Goal: Task Accomplishment & Management: Use online tool/utility

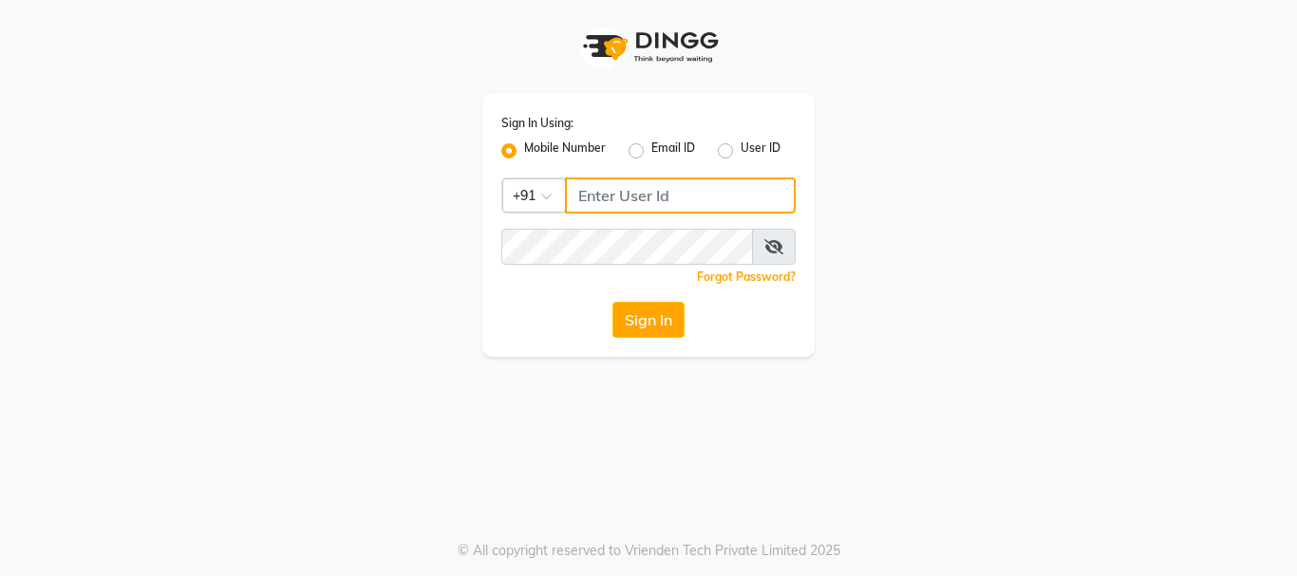
click at [708, 202] on input "Username" at bounding box center [680, 195] width 231 height 36
type input "9599481214"
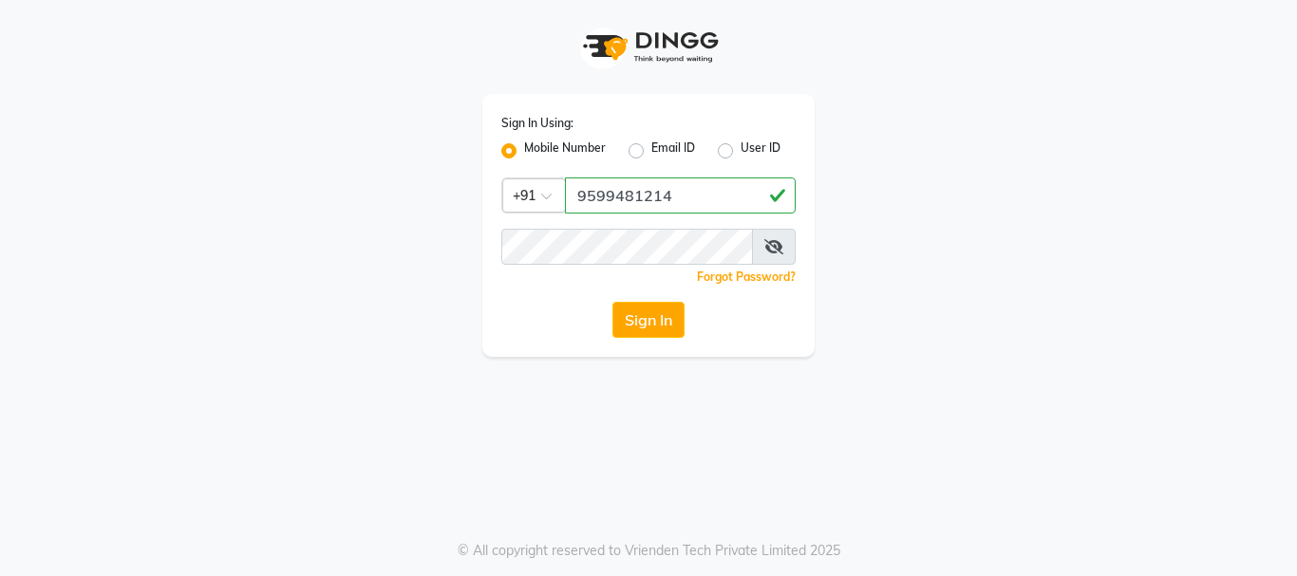
click at [773, 251] on icon at bounding box center [773, 246] width 19 height 15
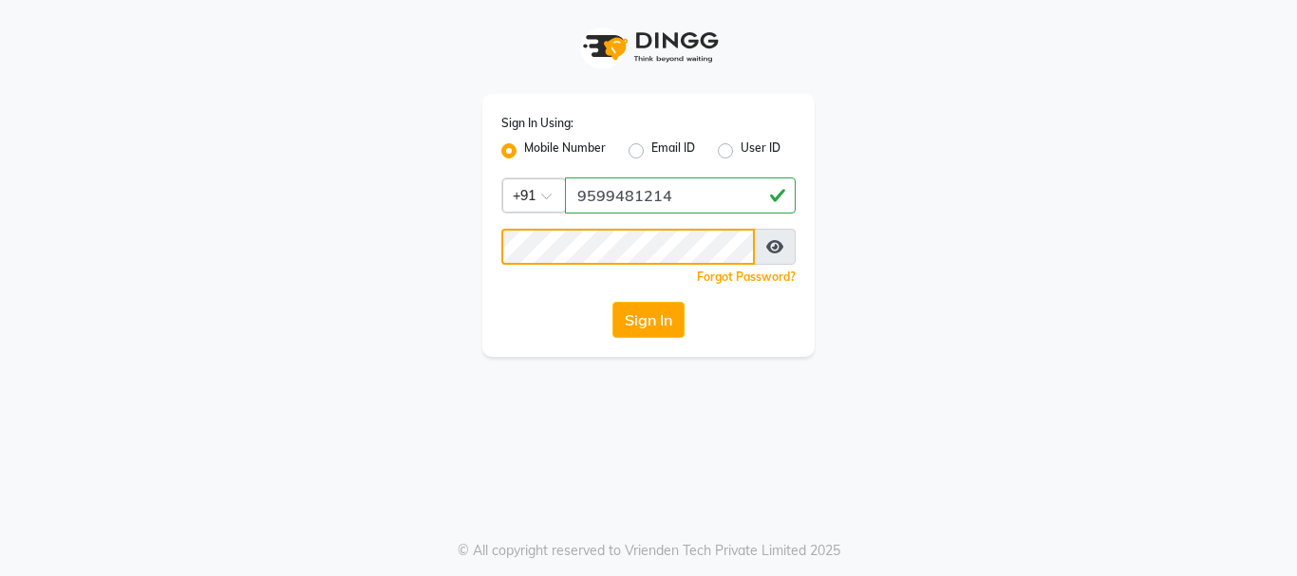
click at [612, 302] on button "Sign In" at bounding box center [648, 320] width 72 height 36
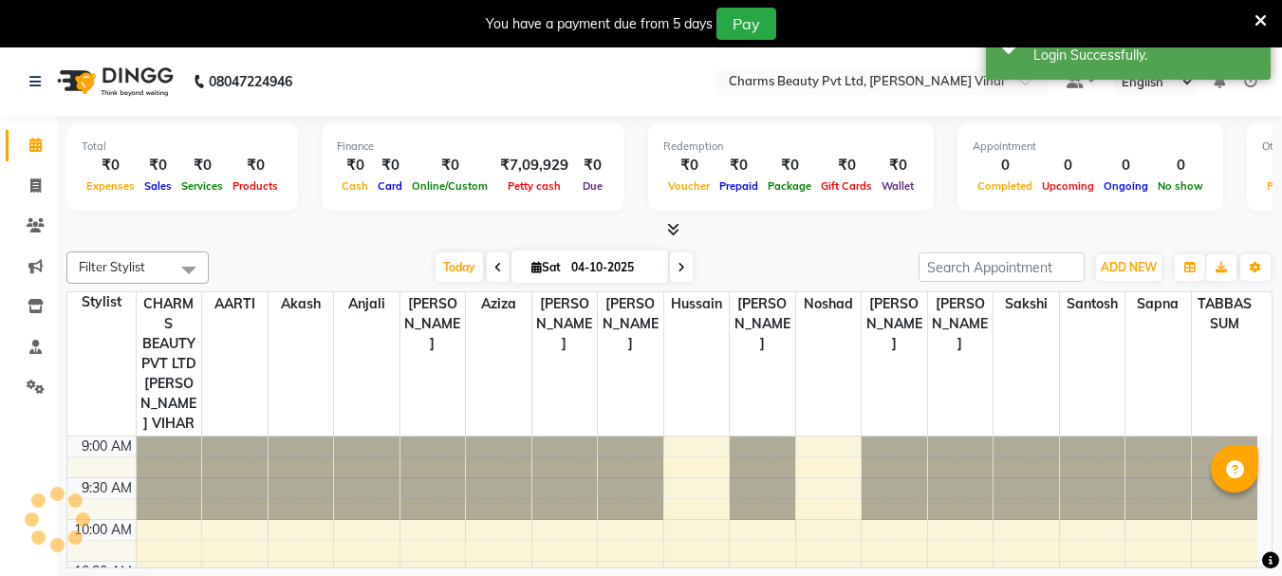
drag, startPoint x: 594, startPoint y: 227, endPoint x: 617, endPoint y: 258, distance: 38.7
click at [617, 258] on input "04-10-2025" at bounding box center [613, 267] width 95 height 28
select select "10"
select select "2025"
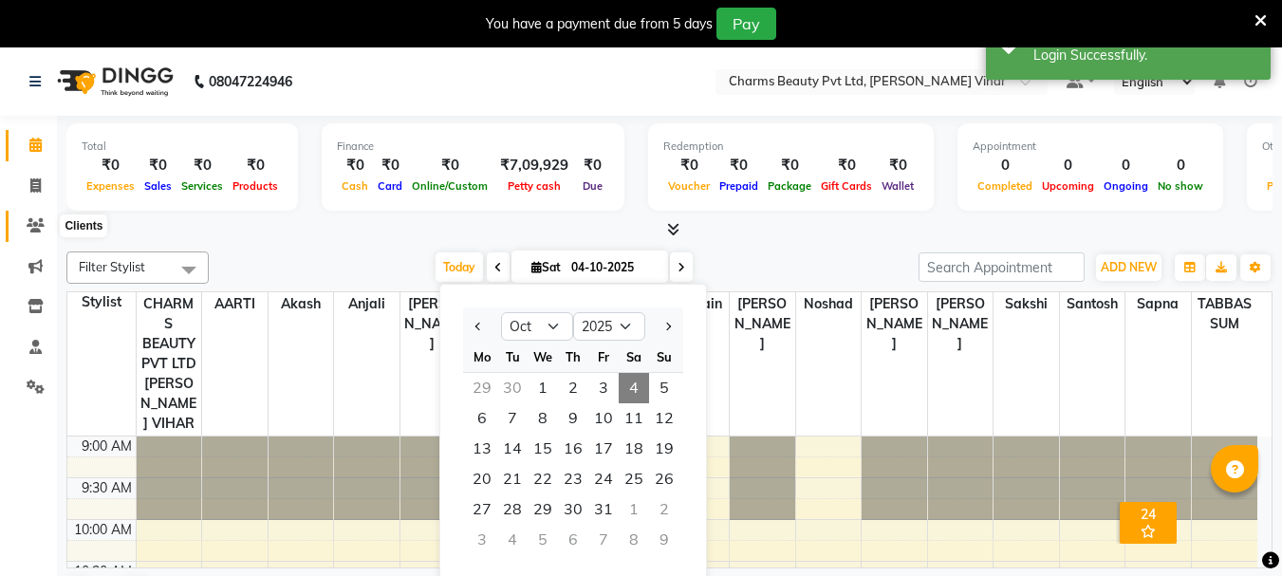
click at [38, 225] on icon at bounding box center [36, 225] width 18 height 14
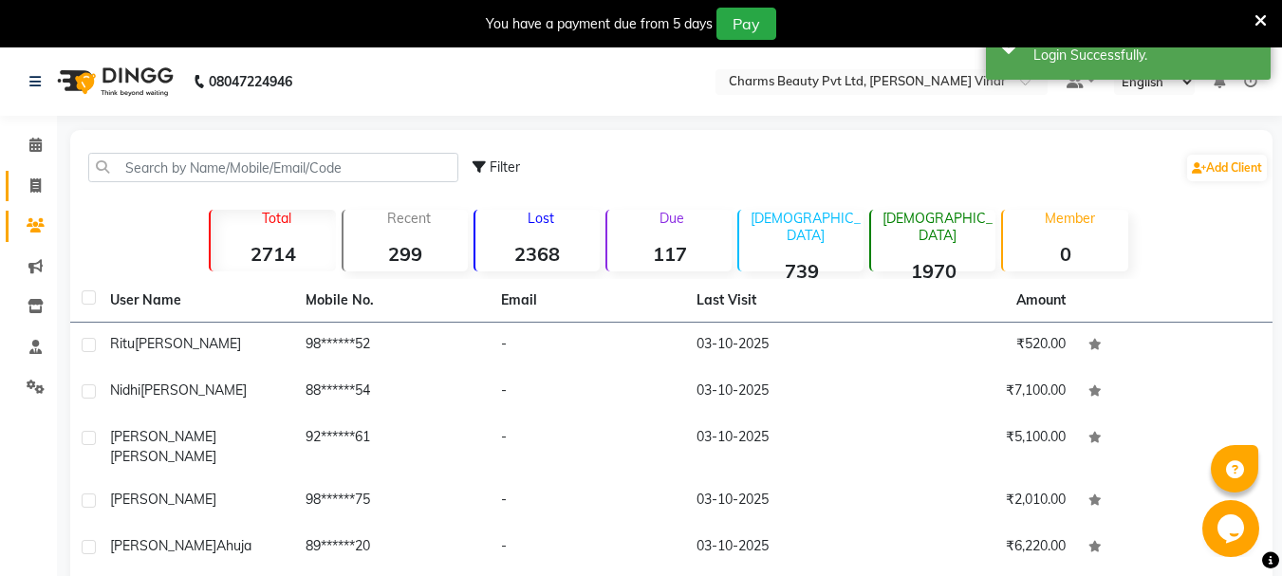
click at [41, 196] on link "Invoice" at bounding box center [29, 186] width 46 height 31
select select "868"
select select "service"
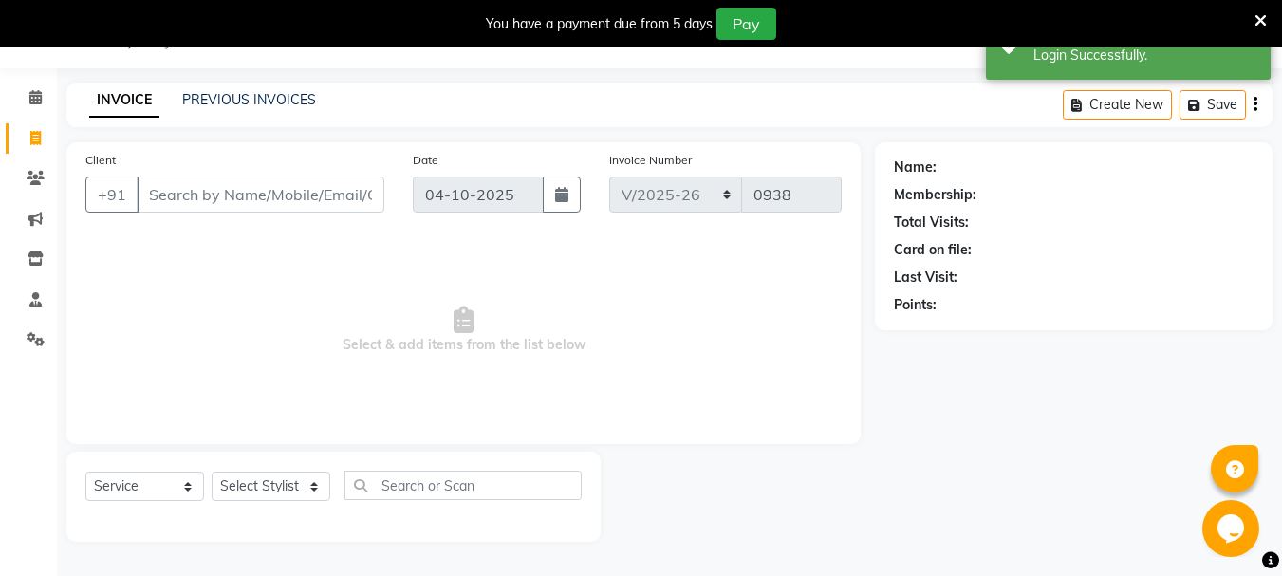
click at [167, 196] on input "Client" at bounding box center [261, 195] width 248 height 36
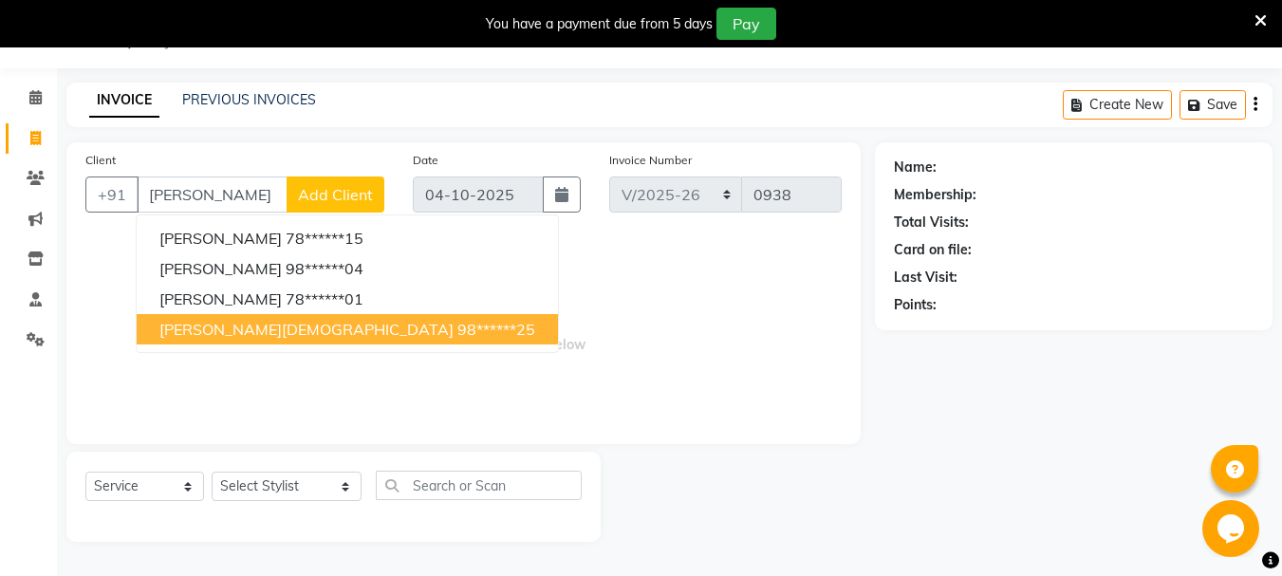
click at [205, 340] on button "[PERSON_NAME][DEMOGRAPHIC_DATA] 98******25" at bounding box center [347, 329] width 421 height 30
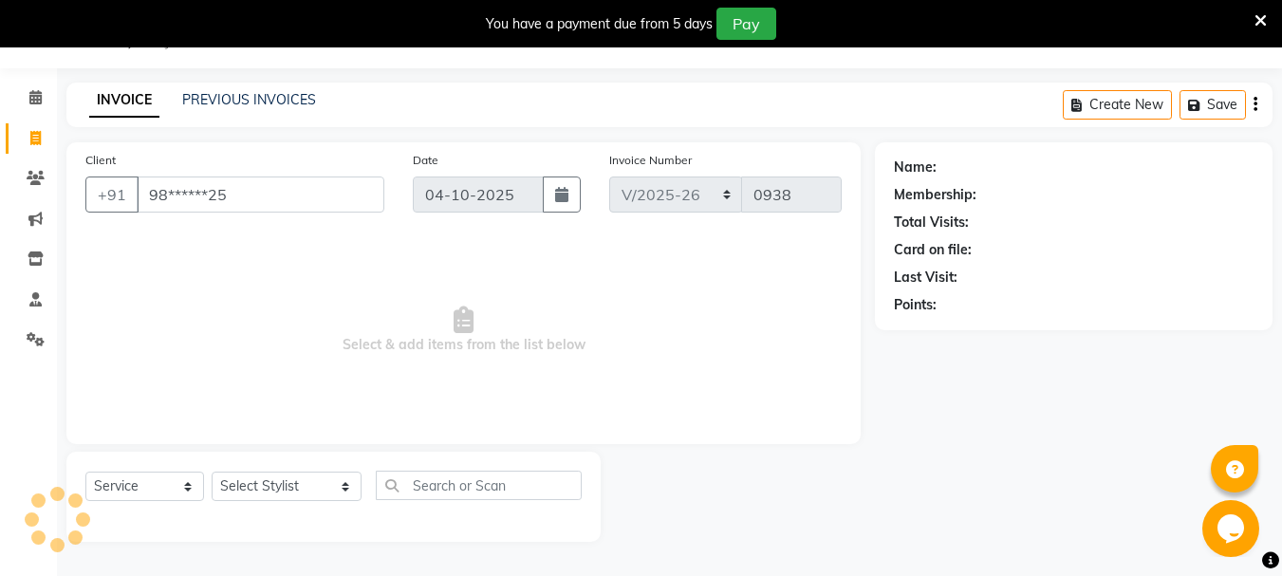
type input "98******25"
select select "1: Object"
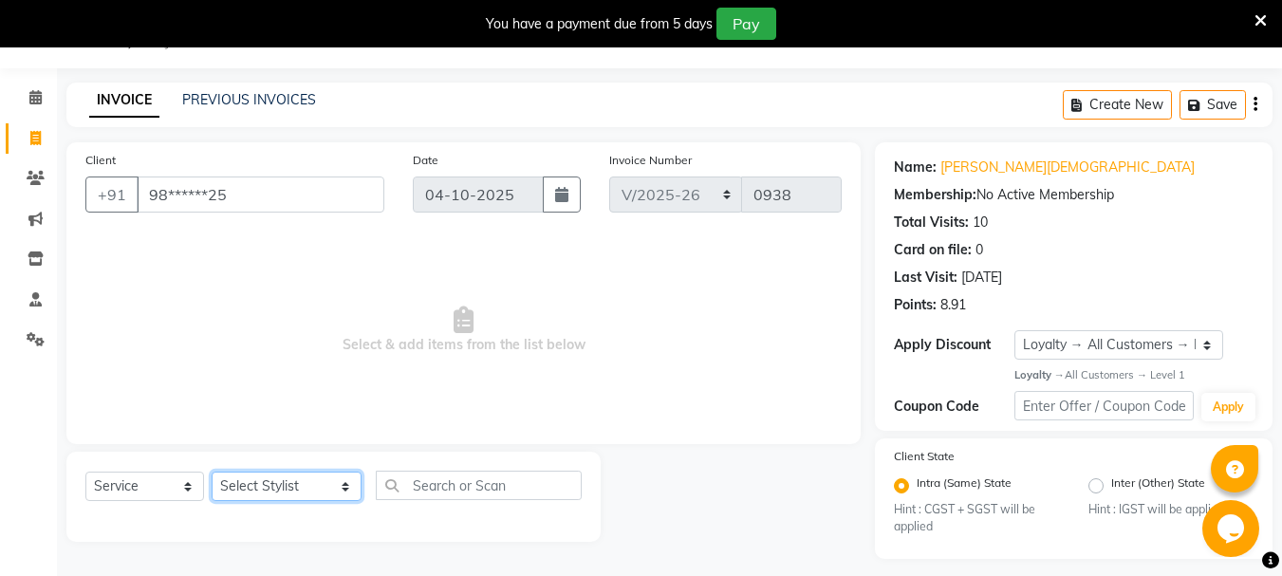
click at [256, 484] on select "Select Stylist AARTI [PERSON_NAME] [PERSON_NAME] BEAUTY PVT LTD [PERSON_NAME] V…" at bounding box center [287, 486] width 150 height 29
select select "33209"
click at [212, 472] on select "Select Stylist AARTI [PERSON_NAME] [PERSON_NAME] BEAUTY PVT LTD [PERSON_NAME] V…" at bounding box center [287, 486] width 150 height 29
click at [1280, 285] on div "Name: [PERSON_NAME][DEMOGRAPHIC_DATA] Membership: No Active Membership Total Vi…" at bounding box center [1081, 350] width 412 height 417
drag, startPoint x: 419, startPoint y: 470, endPoint x: 430, endPoint y: 485, distance: 19.0
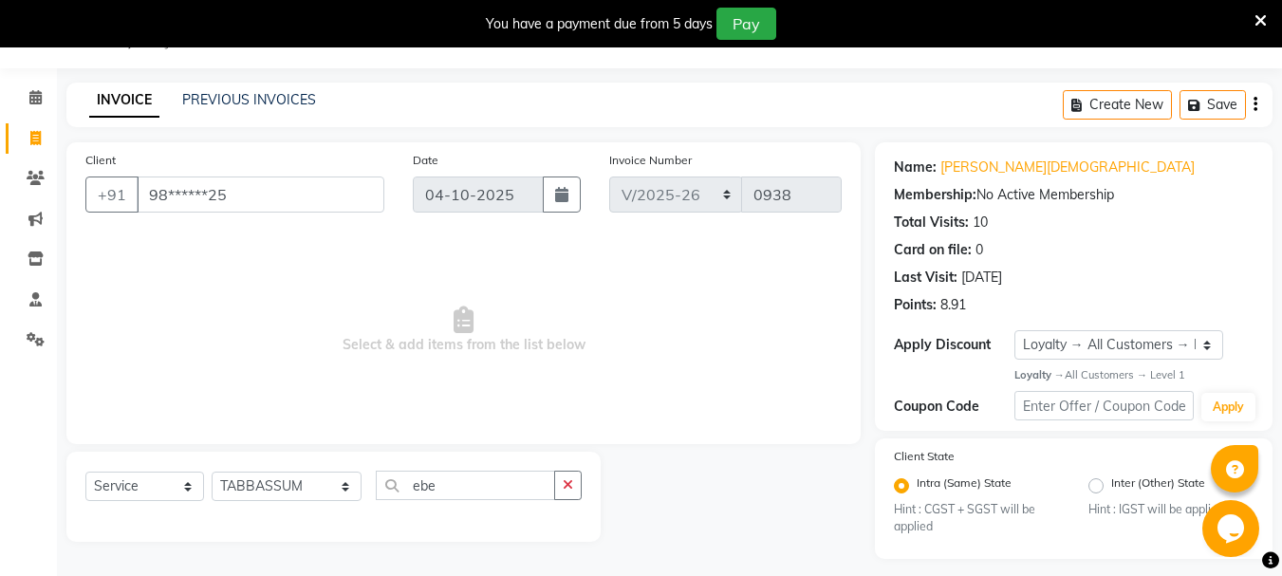
click at [430, 485] on div "Select Service Product Membership Package Voucher Prepaid Gift Card Select Styl…" at bounding box center [333, 497] width 534 height 90
click at [430, 485] on input "ebe" at bounding box center [465, 485] width 179 height 29
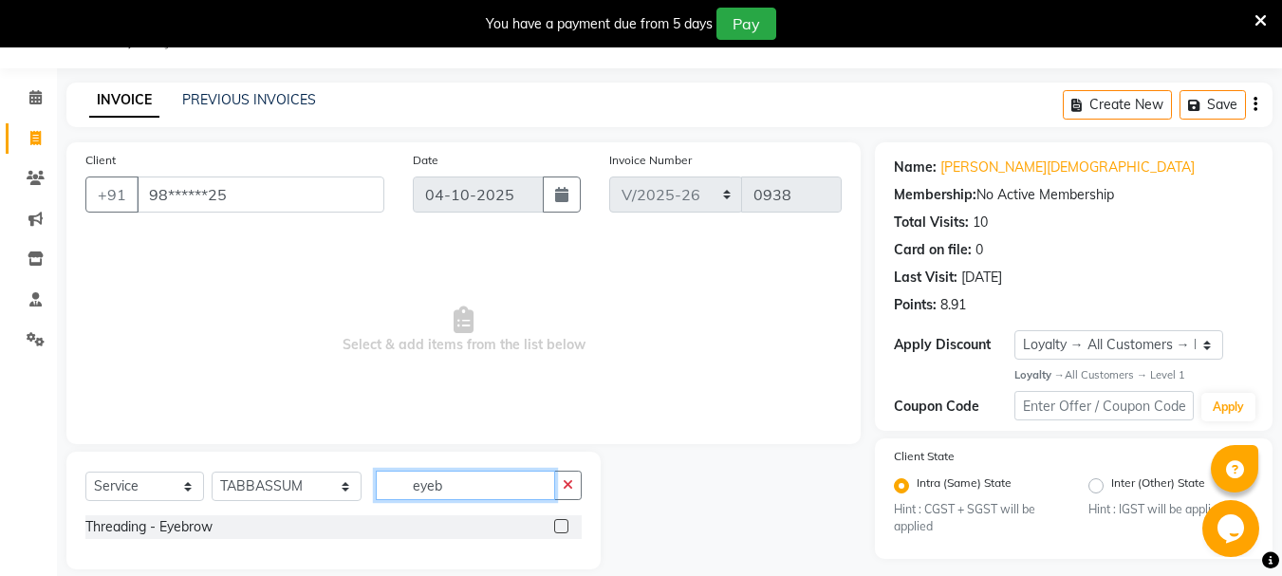
type input "eyeb"
click at [564, 529] on label at bounding box center [561, 526] width 14 height 14
click at [564, 529] on input "checkbox" at bounding box center [560, 527] width 12 height 12
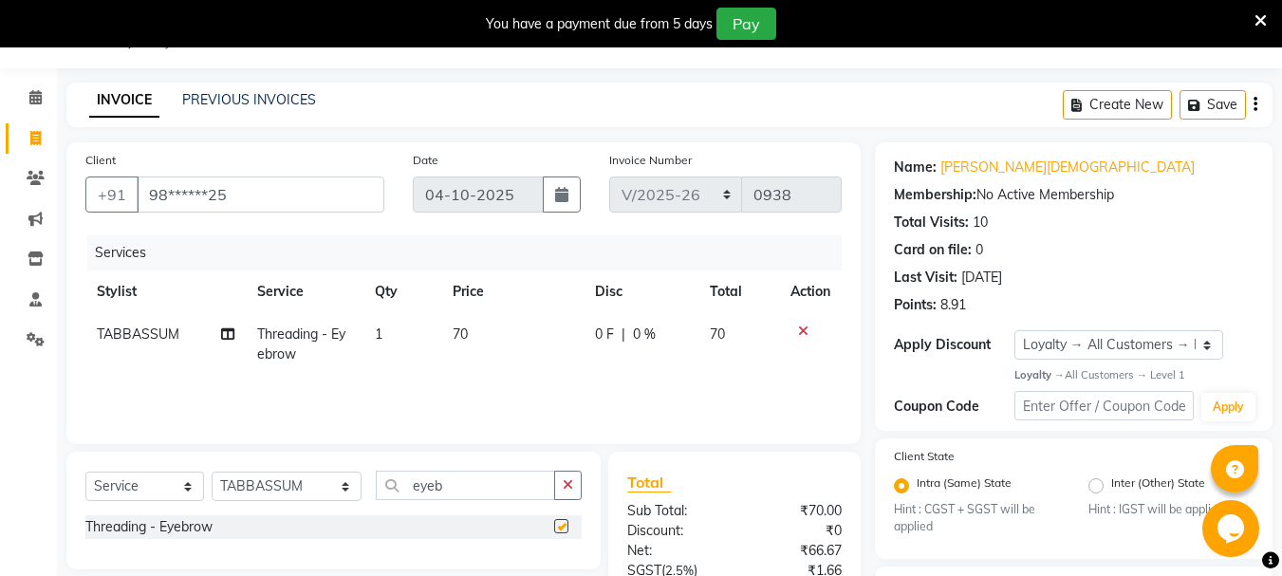
checkbox input "false"
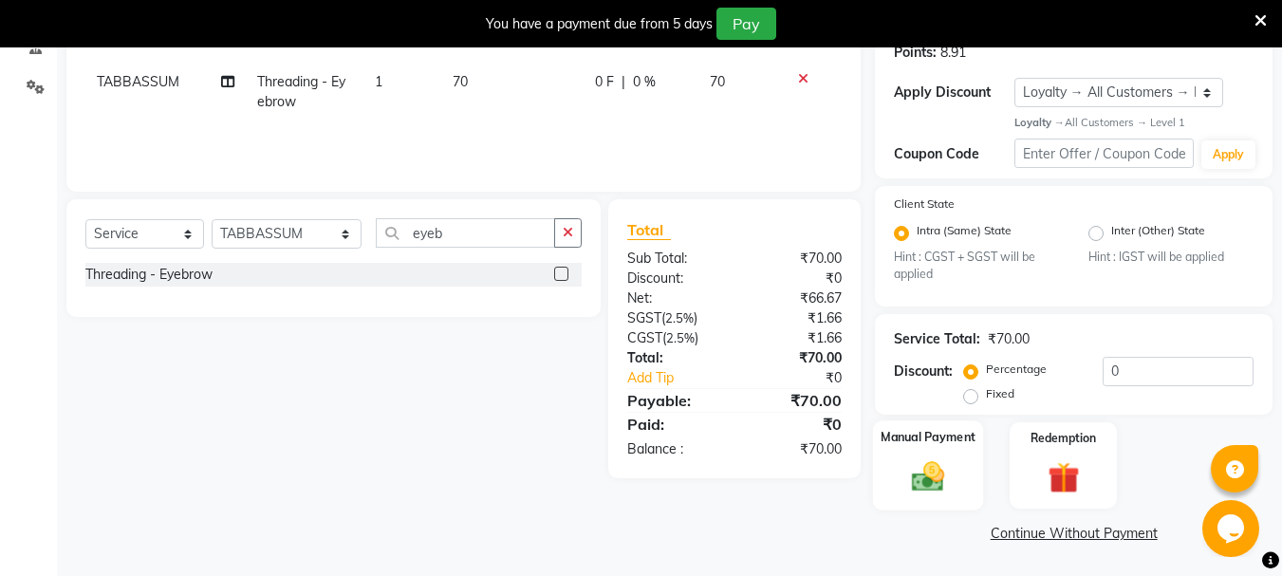
click at [957, 469] on div "Manual Payment" at bounding box center [928, 465] width 111 height 90
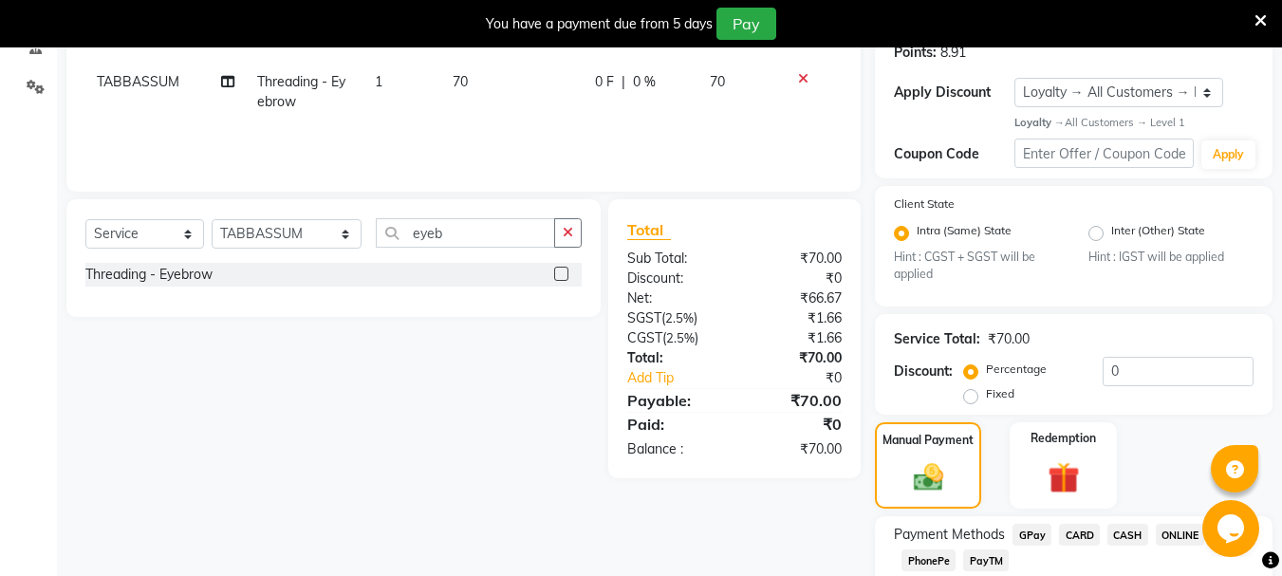
scroll to position [421, 0]
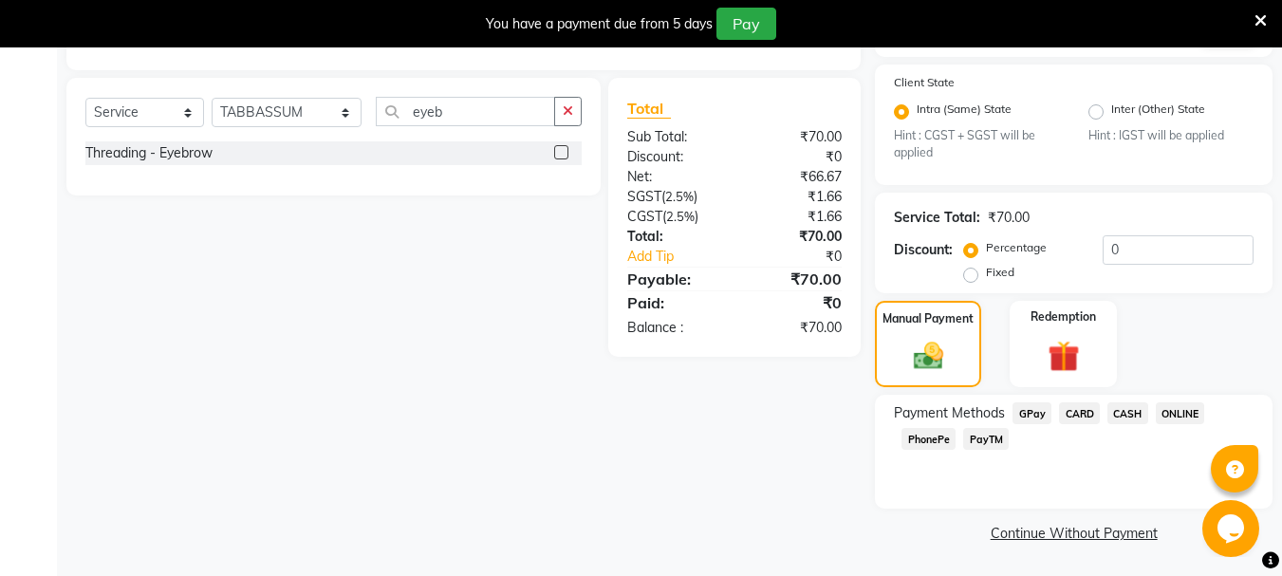
click at [1133, 415] on span "CASH" at bounding box center [1128, 413] width 41 height 22
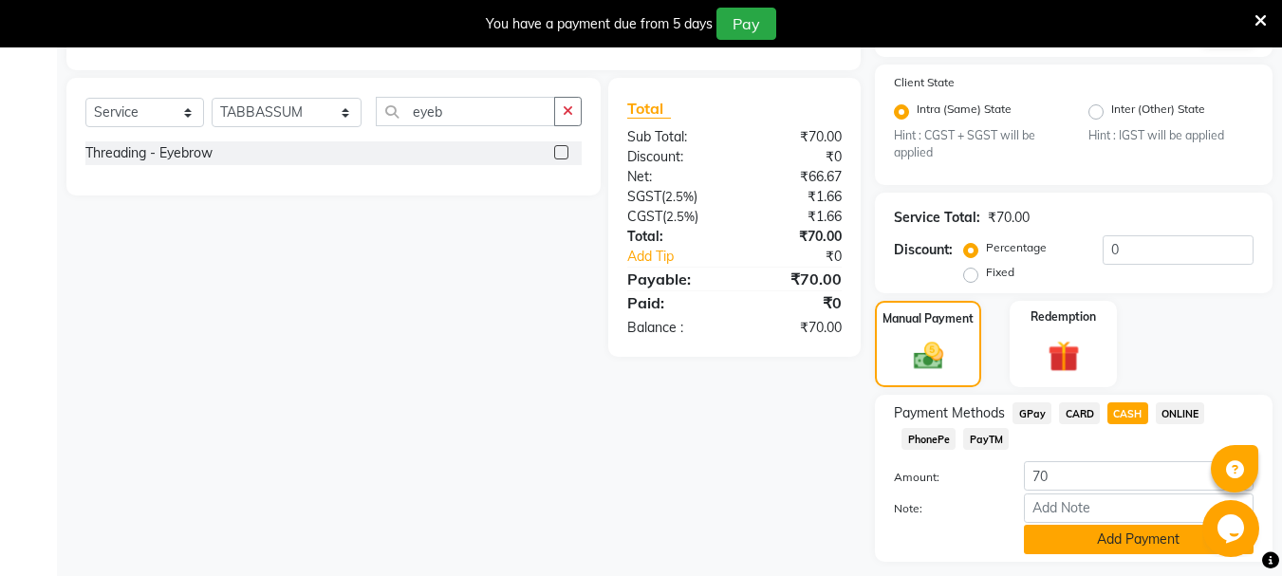
click at [1071, 541] on button "Add Payment" at bounding box center [1139, 539] width 230 height 29
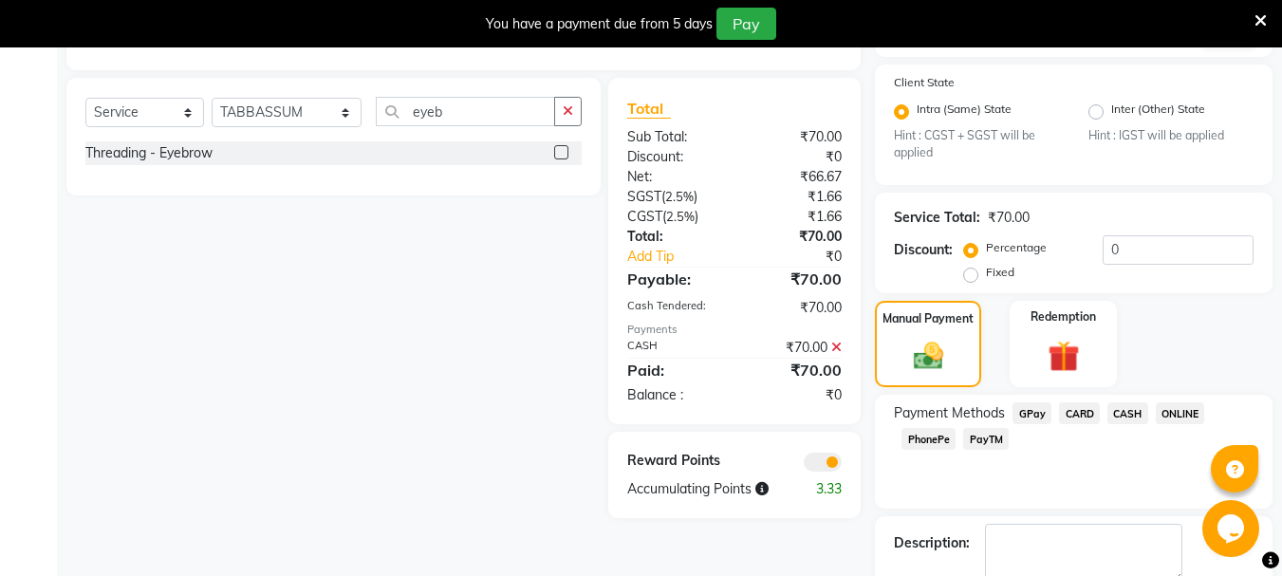
scroll to position [529, 0]
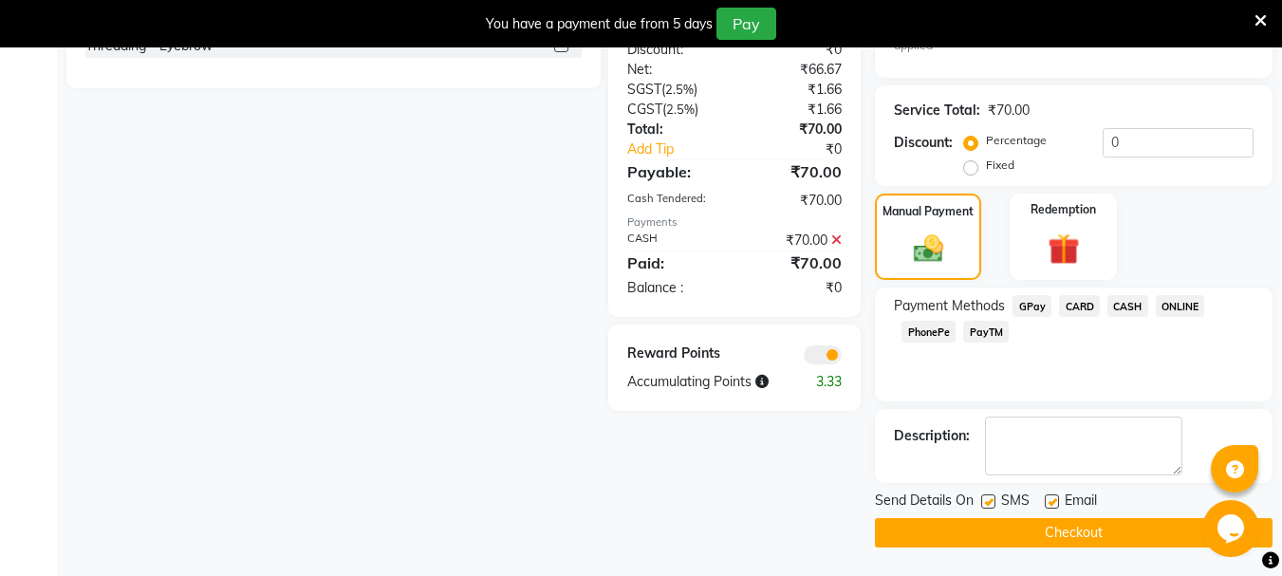
click at [1010, 539] on button "Checkout" at bounding box center [1074, 532] width 398 height 29
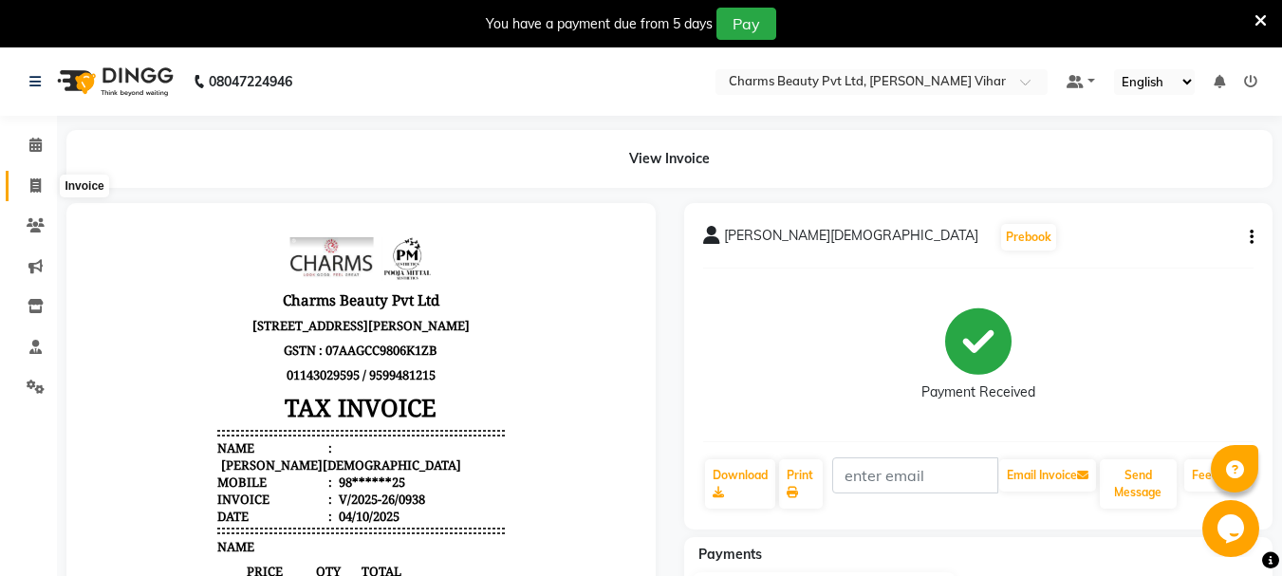
click at [47, 184] on span at bounding box center [35, 187] width 33 height 22
select select "service"
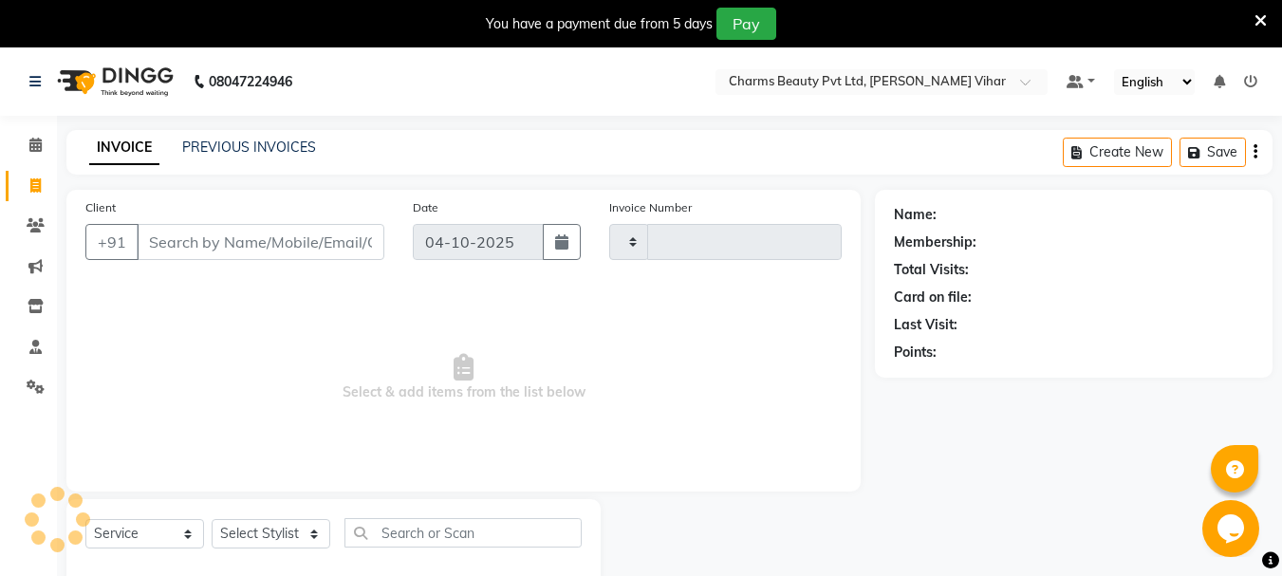
type input "0939"
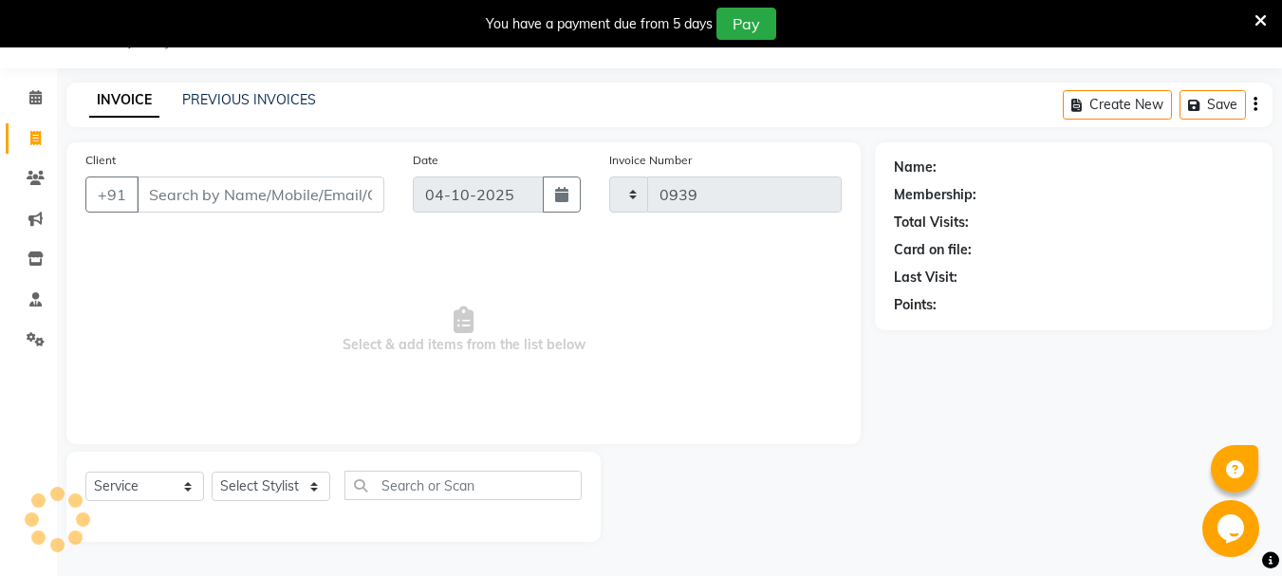
select select "868"
click at [178, 182] on input "Client" at bounding box center [261, 195] width 248 height 36
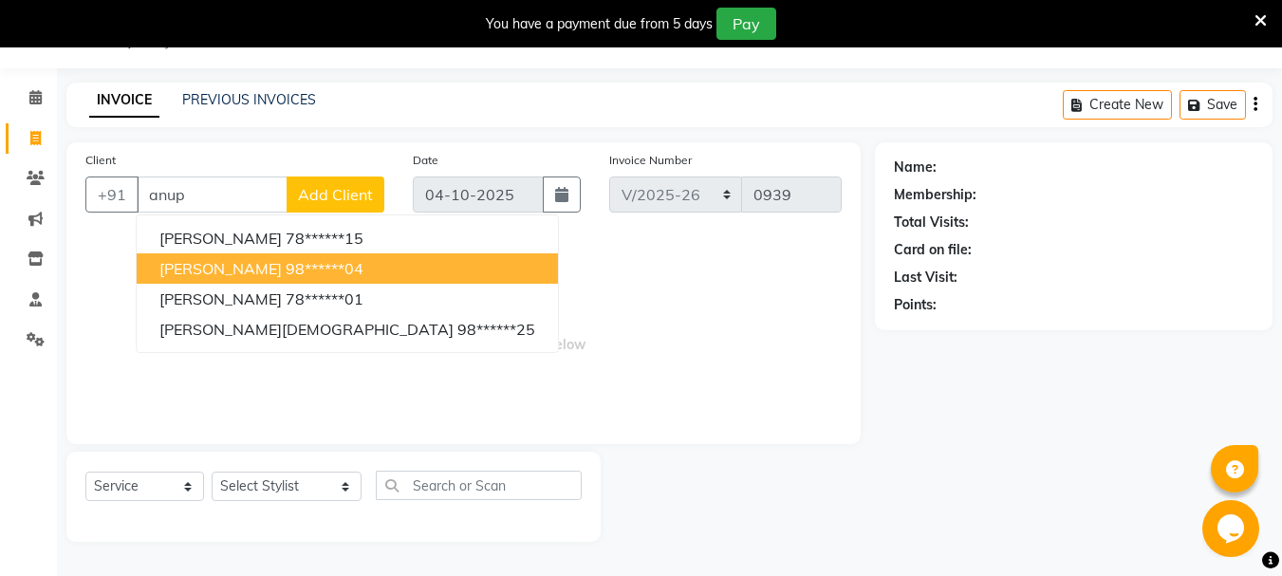
click at [185, 266] on span "[PERSON_NAME]" at bounding box center [220, 268] width 122 height 19
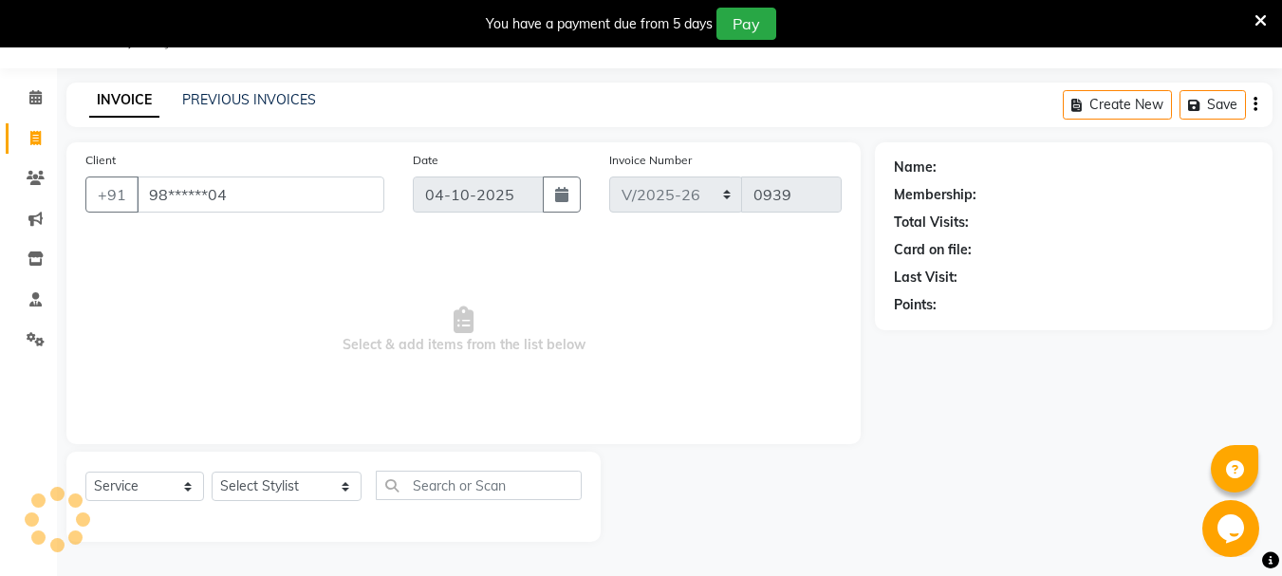
type input "98******04"
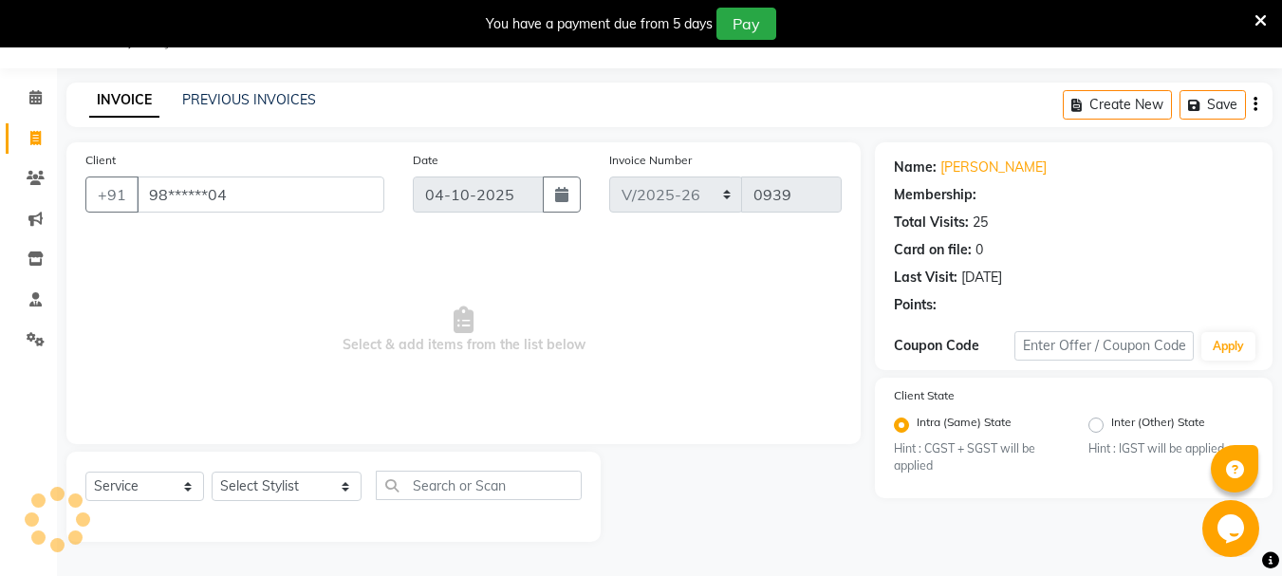
select select "1: Object"
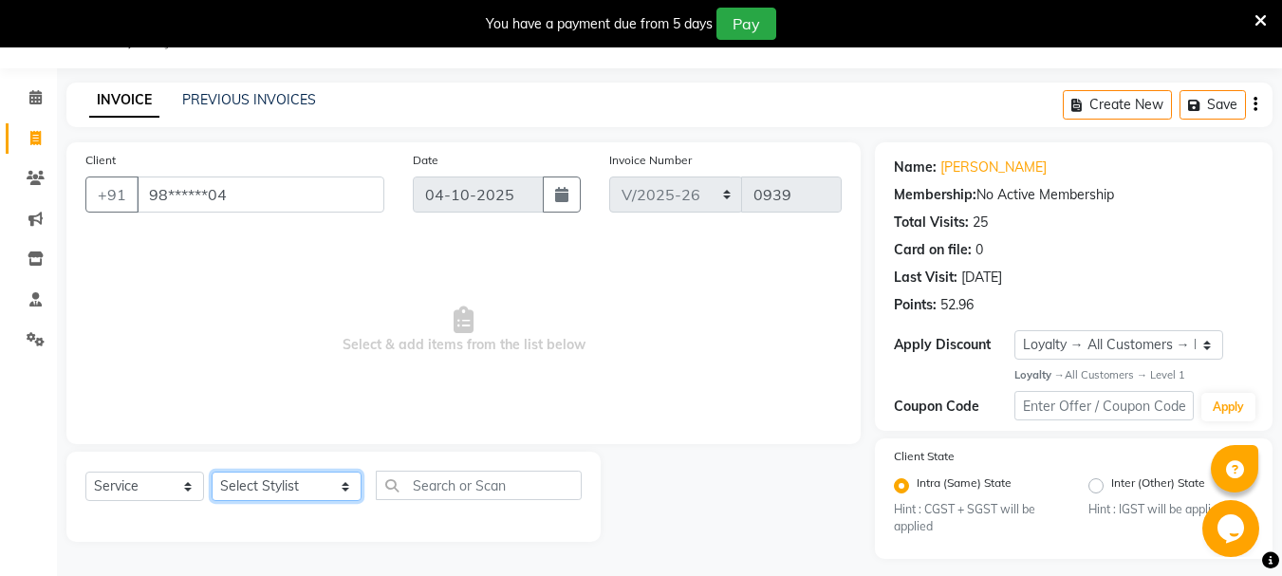
click at [265, 496] on select "Select Stylist AARTI [PERSON_NAME] [PERSON_NAME] BEAUTY PVT LTD [PERSON_NAME] V…" at bounding box center [287, 486] width 150 height 29
select select "66404"
click at [212, 472] on select "Select Stylist AARTI [PERSON_NAME] [PERSON_NAME] BEAUTY PVT LTD [PERSON_NAME] V…" at bounding box center [287, 486] width 150 height 29
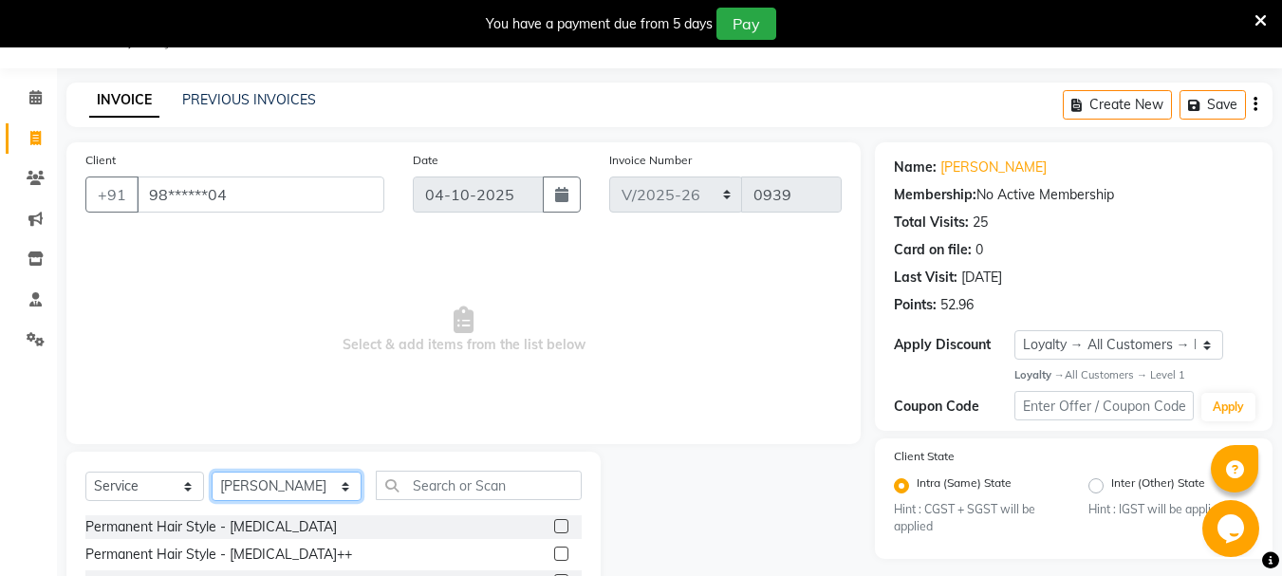
click at [264, 495] on select "Select Stylist AARTI [PERSON_NAME] [PERSON_NAME] BEAUTY PVT LTD [PERSON_NAME] V…" at bounding box center [287, 486] width 150 height 29
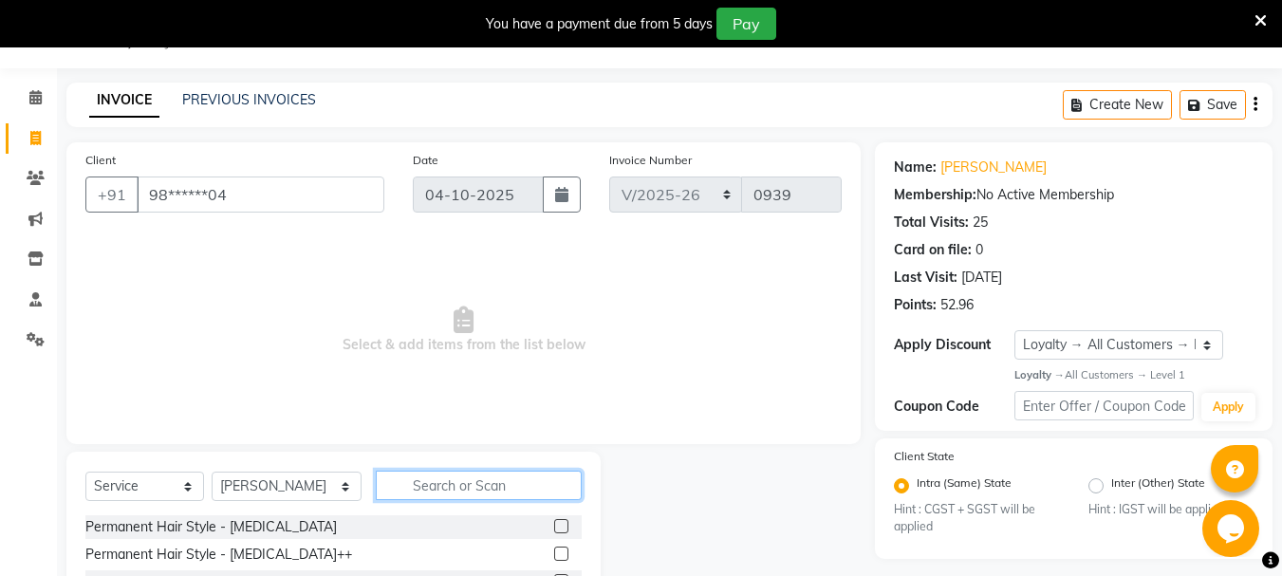
click at [456, 483] on input "text" at bounding box center [479, 485] width 206 height 29
type input "hair cut"
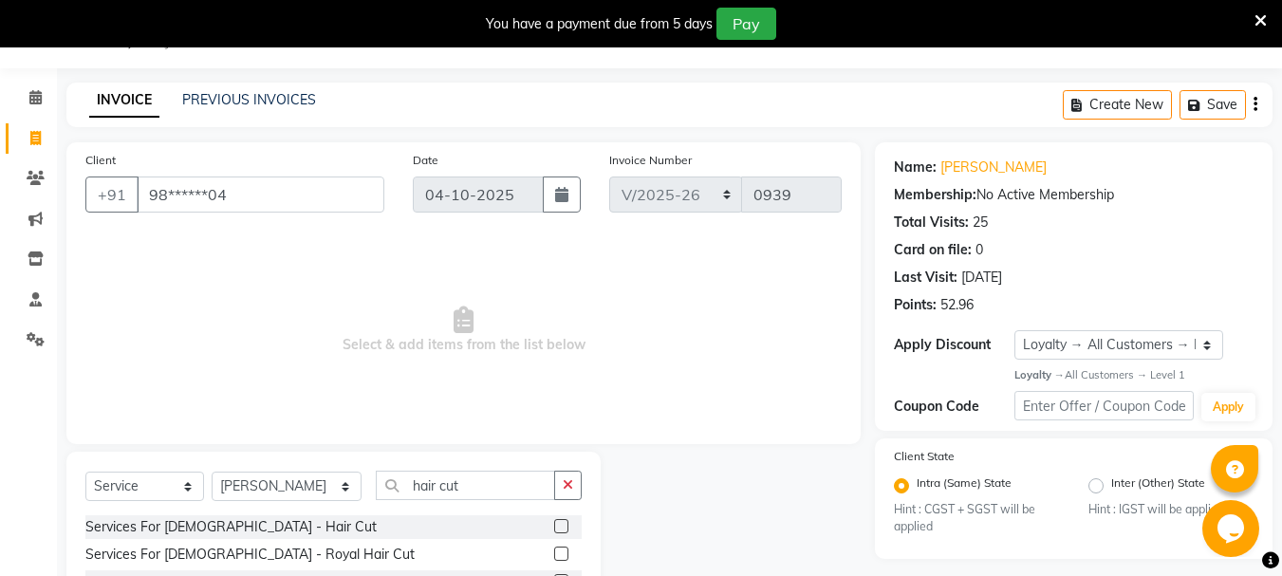
click at [554, 530] on label at bounding box center [561, 526] width 14 height 14
click at [554, 530] on input "checkbox" at bounding box center [560, 527] width 12 height 12
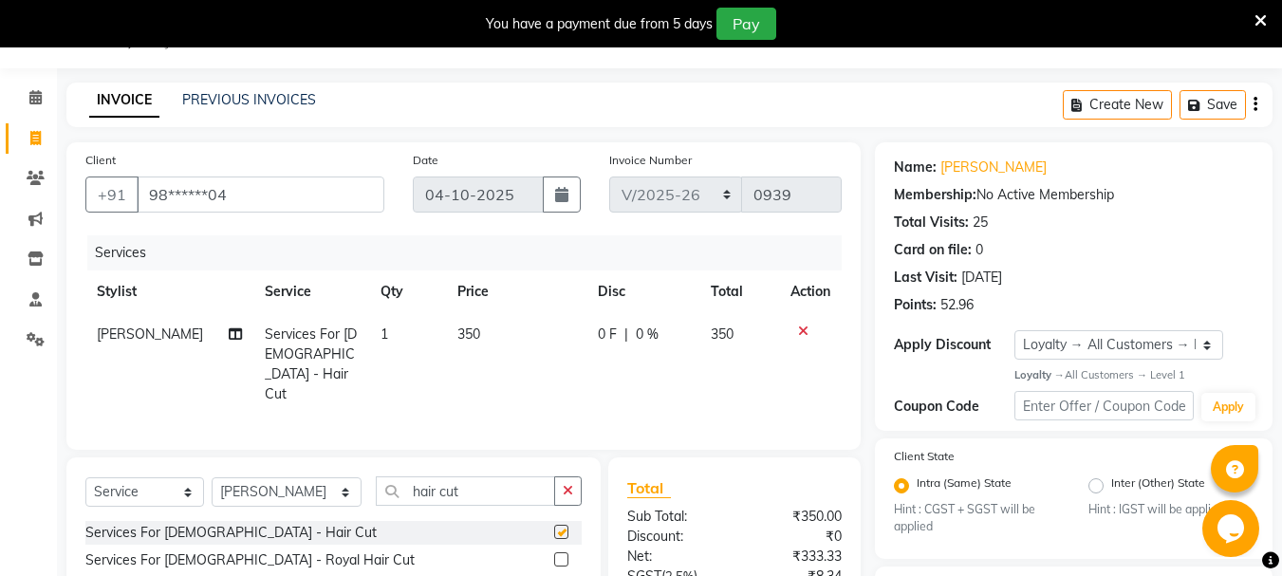
checkbox input "false"
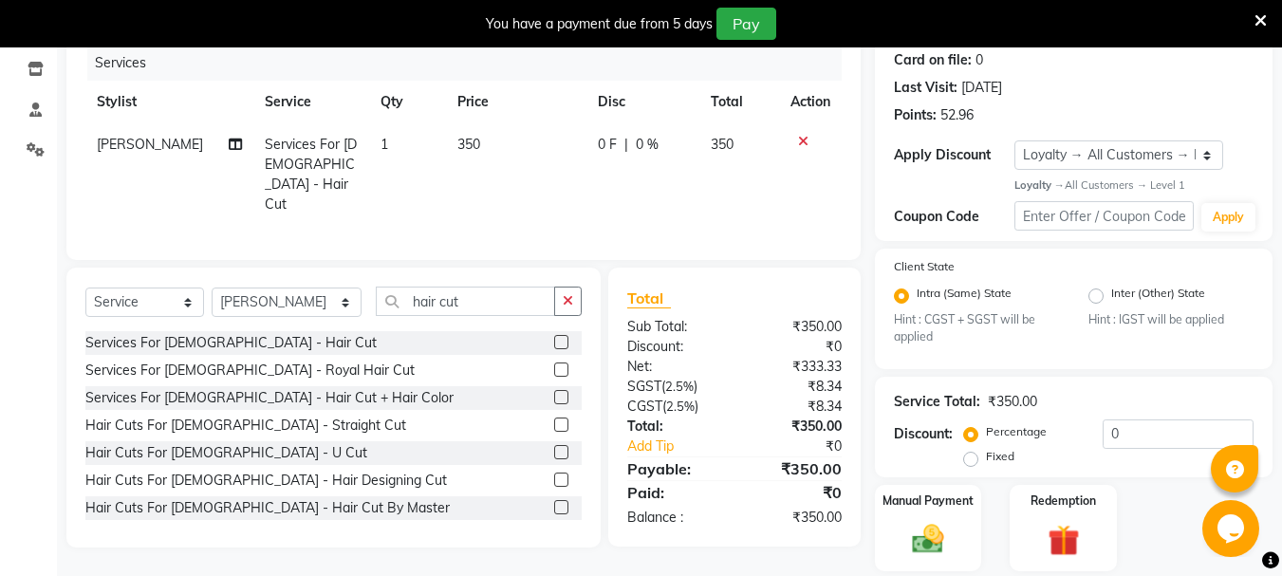
scroll to position [300, 0]
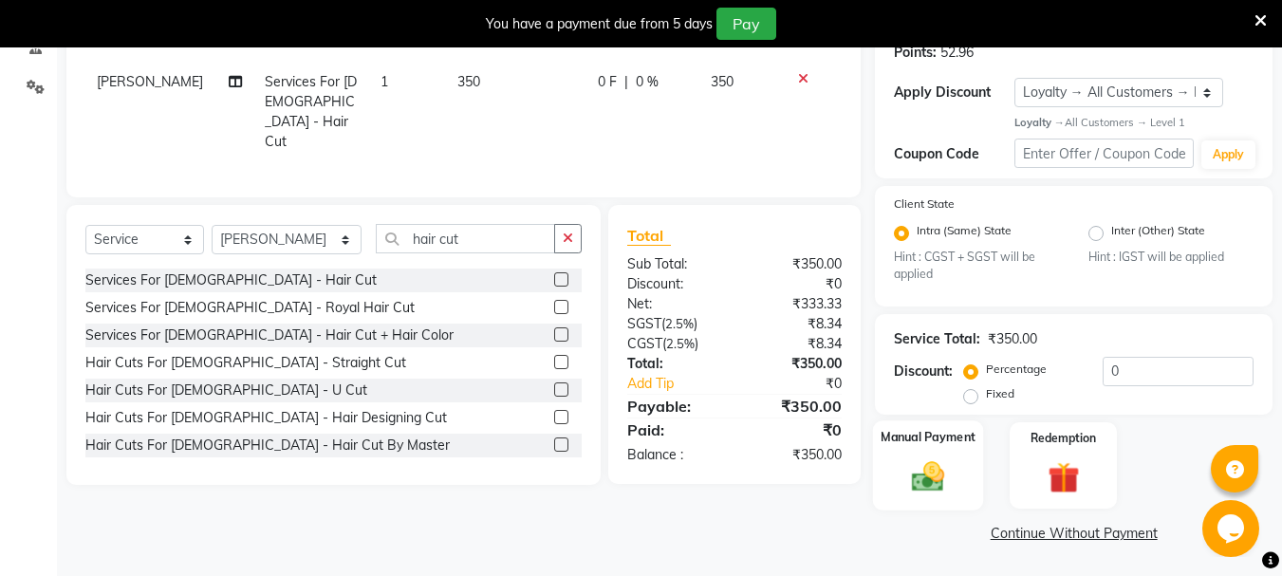
click at [882, 476] on div "Manual Payment" at bounding box center [928, 465] width 111 height 90
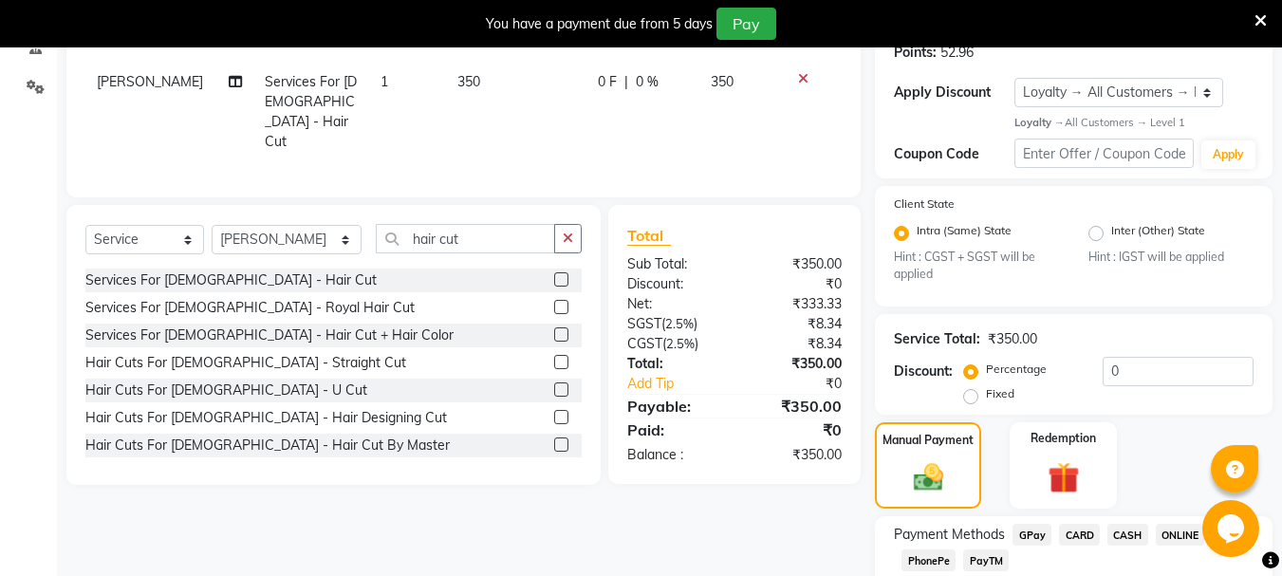
scroll to position [421, 0]
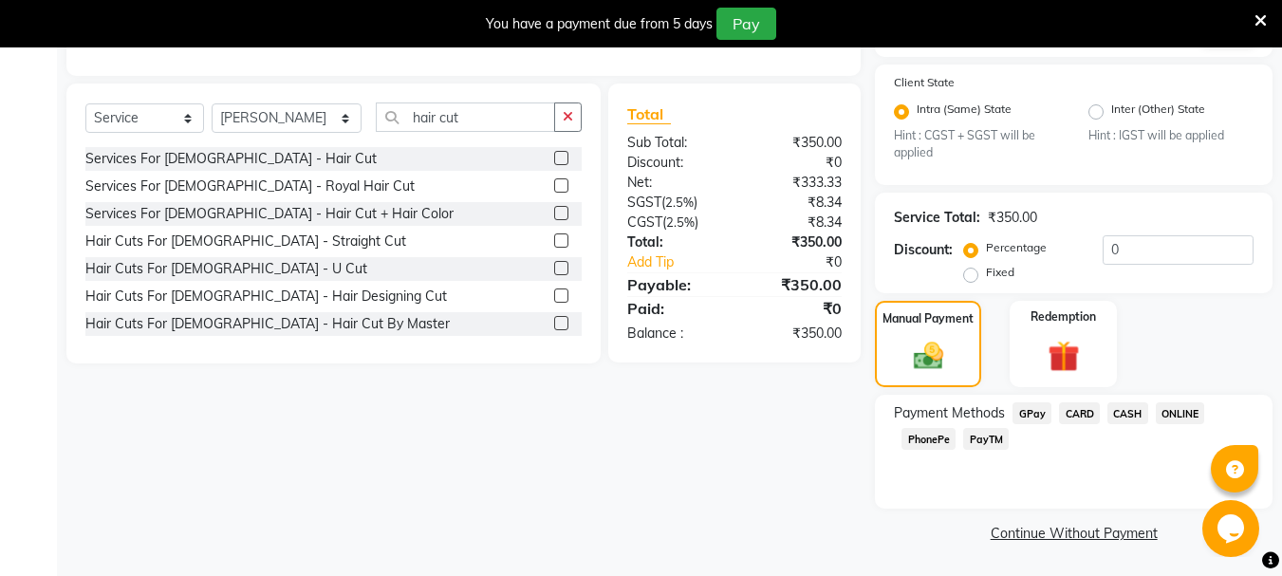
drag, startPoint x: 1132, startPoint y: 425, endPoint x: 1126, endPoint y: 415, distance: 12.4
click at [1126, 415] on div "CASH" at bounding box center [1124, 415] width 48 height 26
click at [1126, 415] on span "CASH" at bounding box center [1128, 413] width 41 height 22
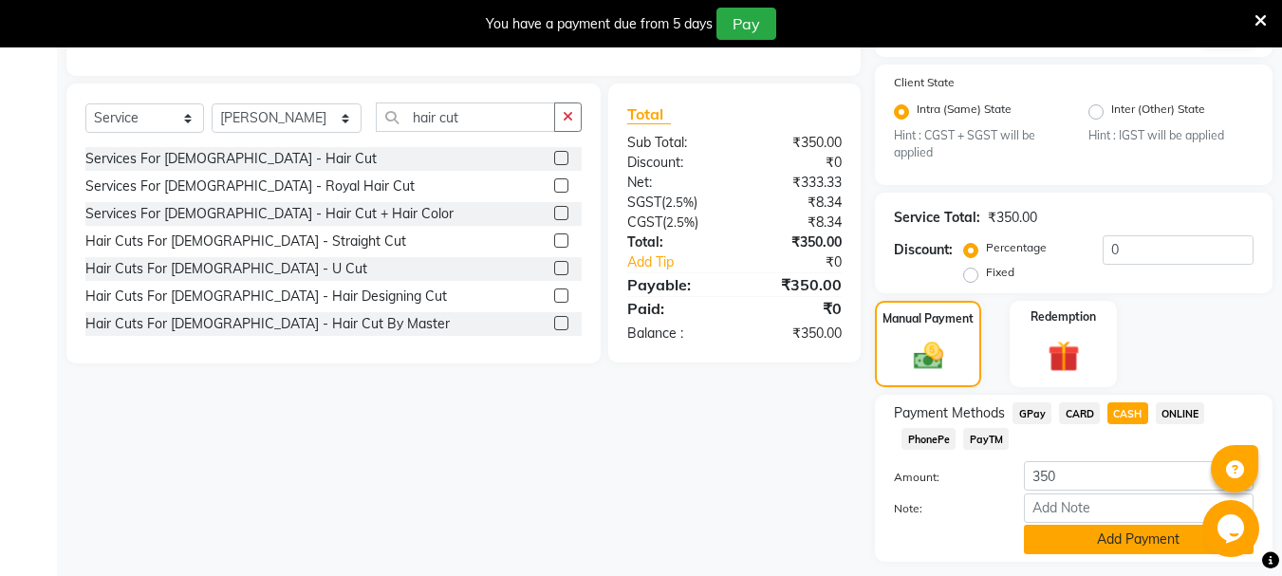
click at [1092, 549] on button "Add Payment" at bounding box center [1139, 539] width 230 height 29
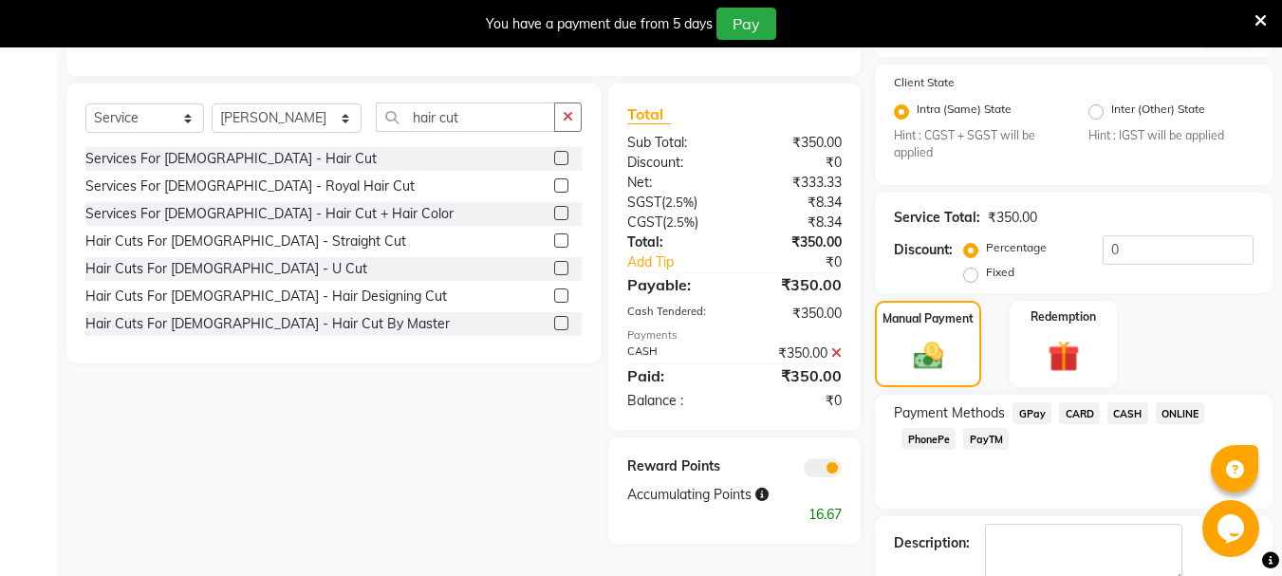
scroll to position [529, 0]
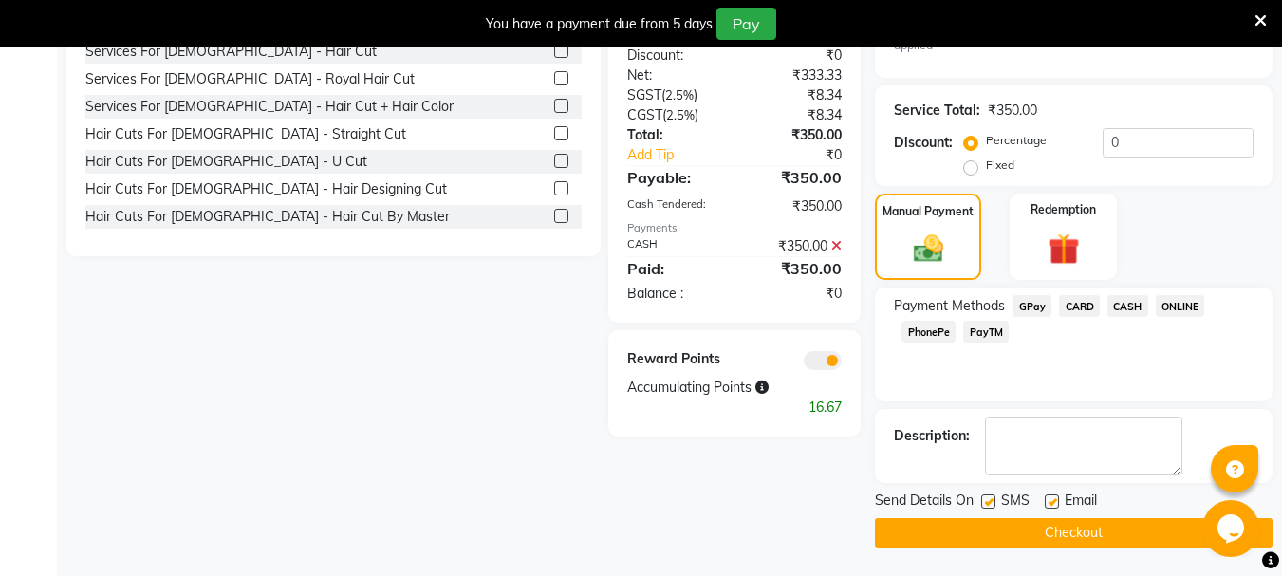
click at [1057, 530] on button "Checkout" at bounding box center [1074, 532] width 398 height 29
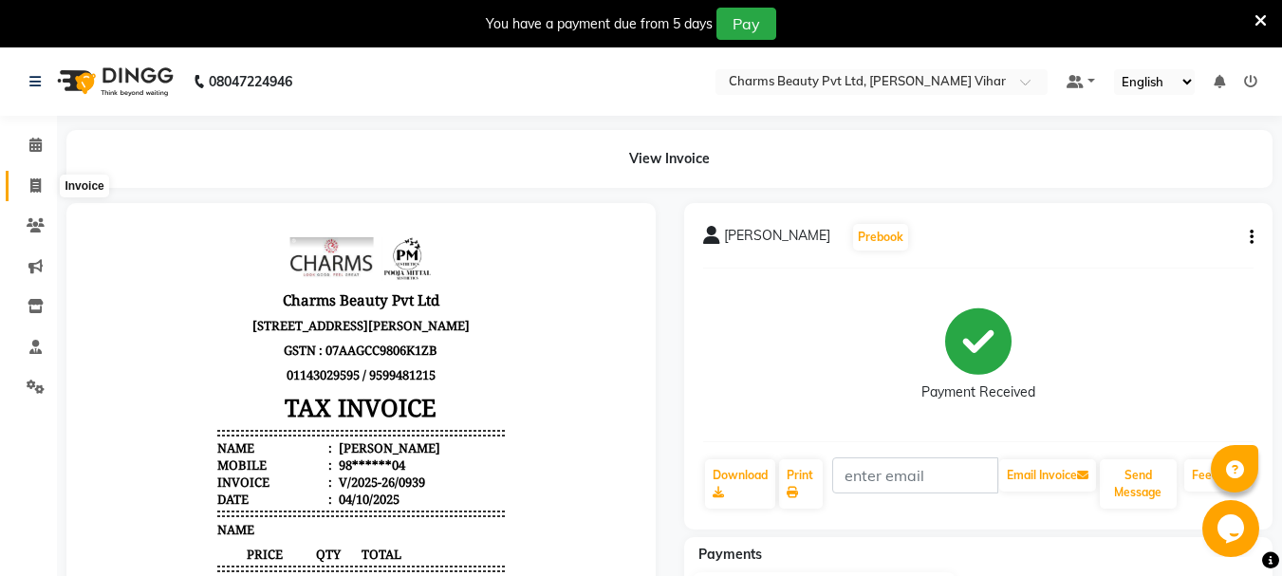
click at [44, 183] on span at bounding box center [35, 187] width 33 height 22
select select "868"
select select "service"
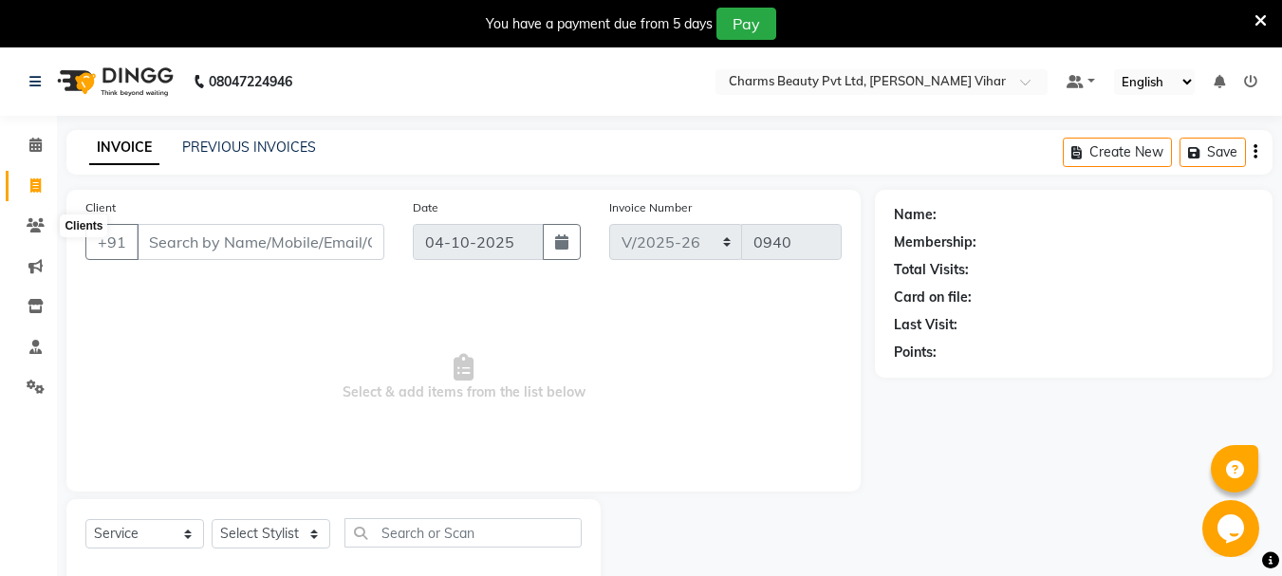
scroll to position [47, 0]
